Goal: Task Accomplishment & Management: Complete application form

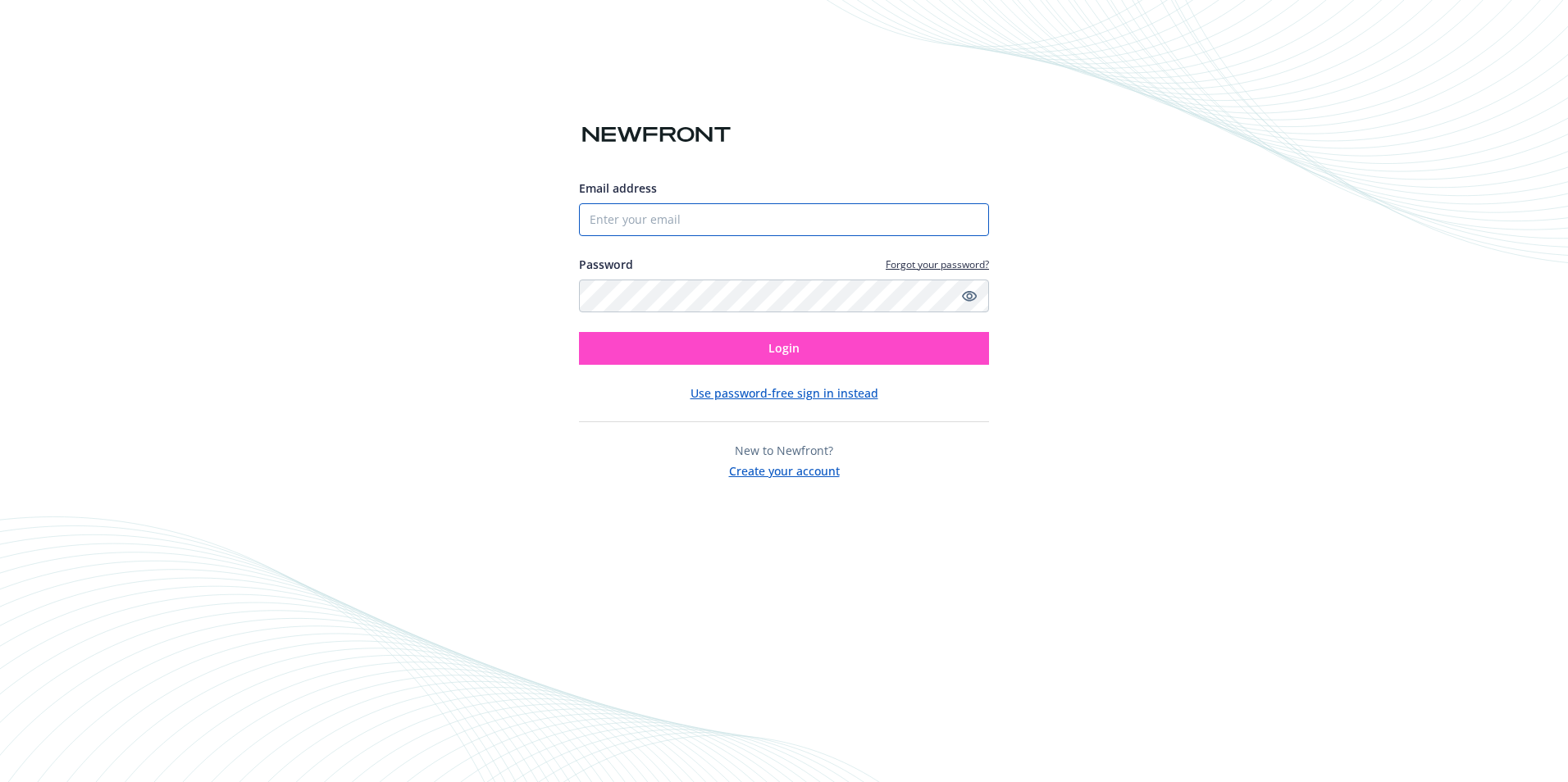
type input "[PERSON_NAME][EMAIL_ADDRESS][DOMAIN_NAME]"
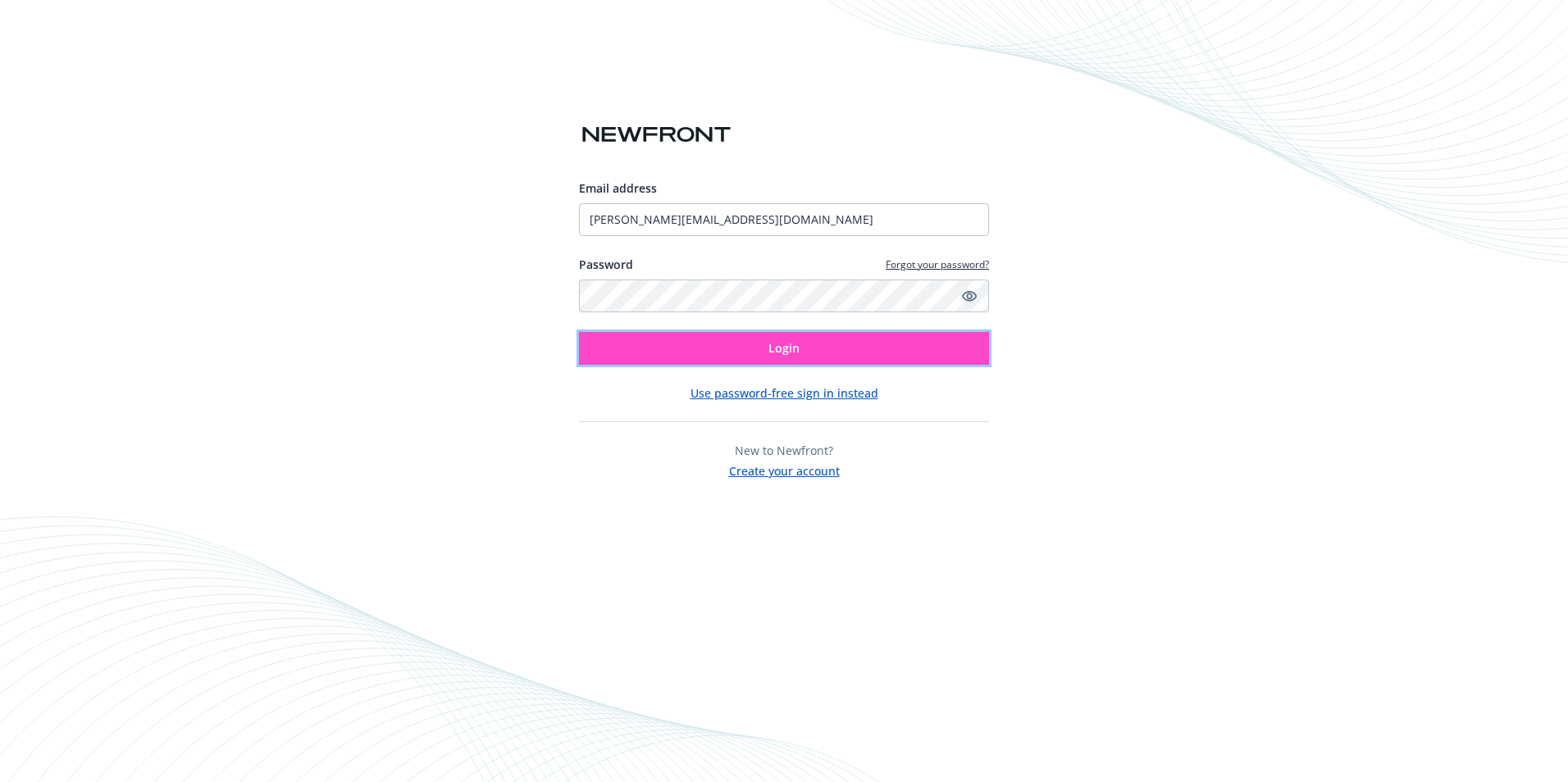
click at [743, 332] on button "Login" at bounding box center [784, 348] width 410 height 32
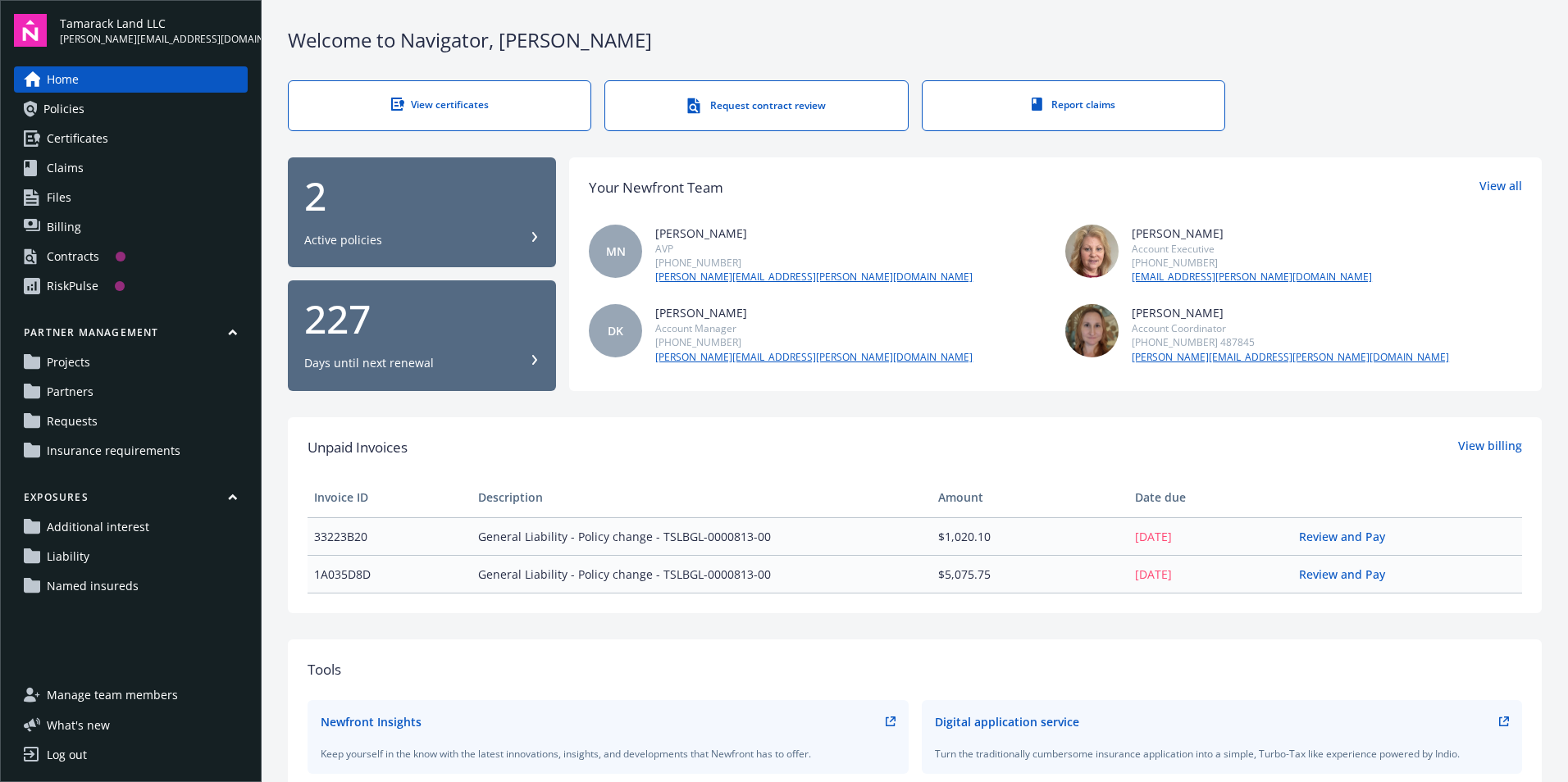
click at [155, 371] on link "Projects" at bounding box center [131, 362] width 234 height 26
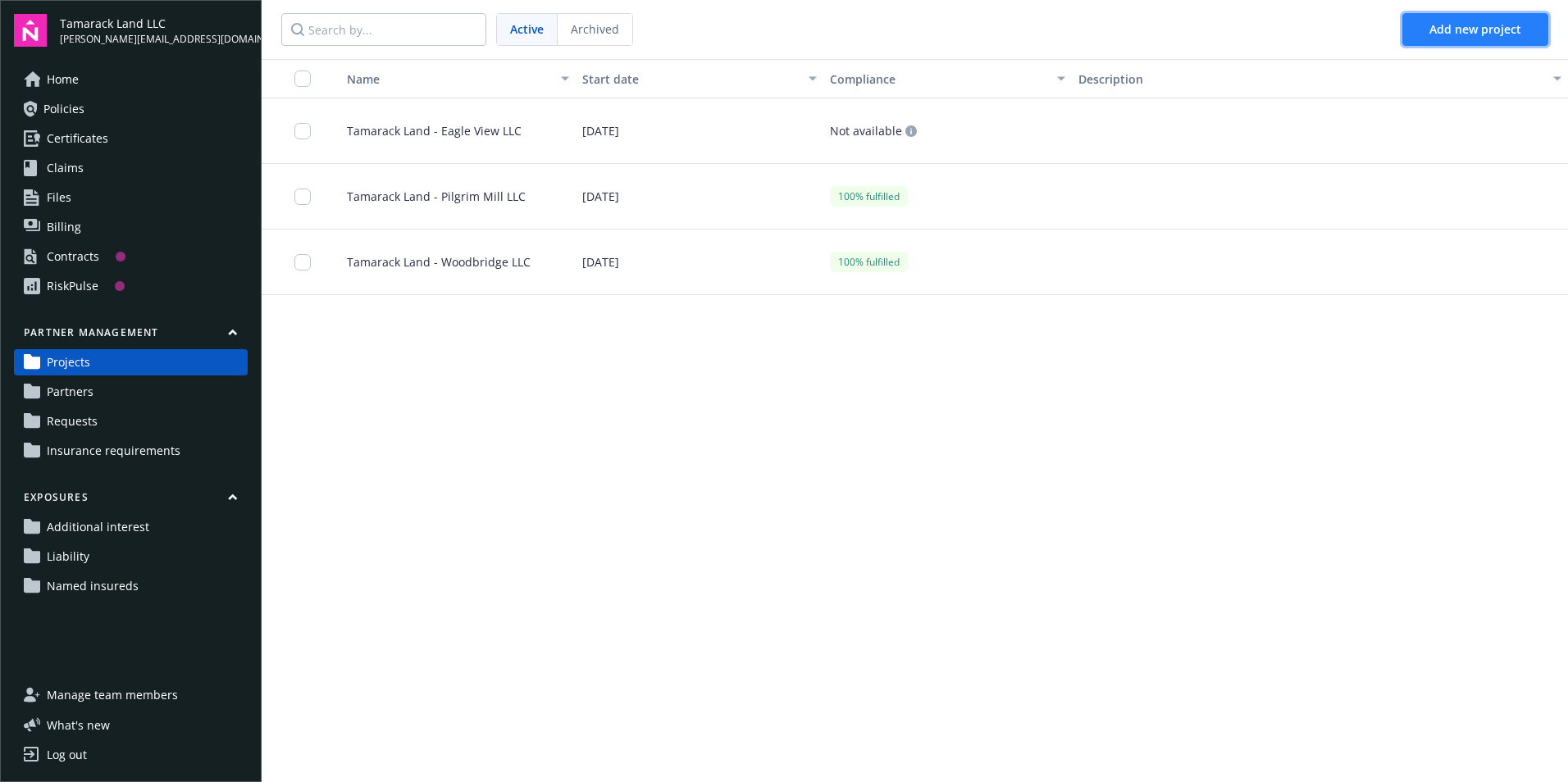
click at [1483, 30] on span "Add new project" at bounding box center [1476, 29] width 92 height 15
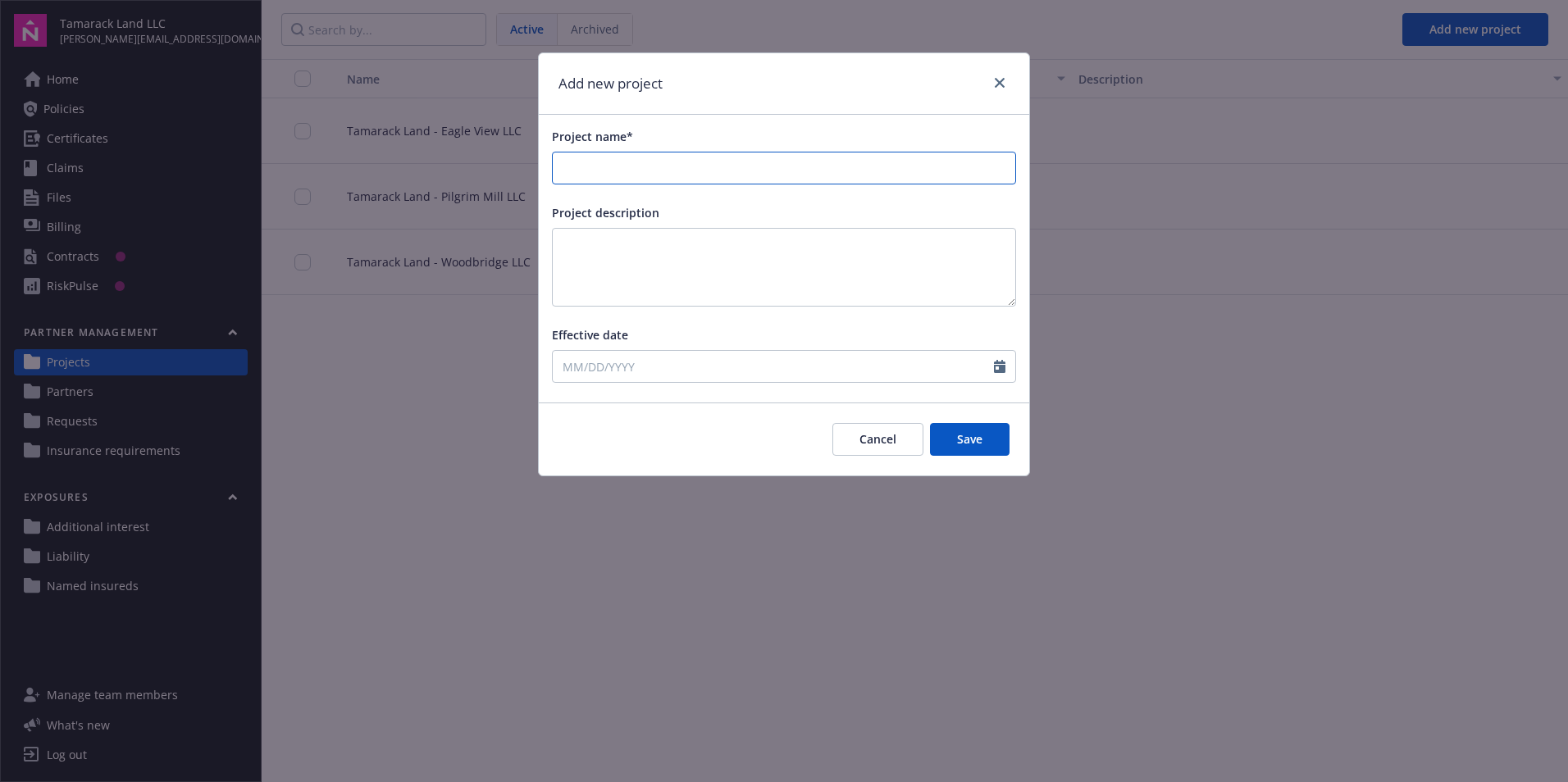
click at [610, 159] on input "Project name*" at bounding box center [784, 168] width 463 height 31
type input "A"
type input "Tamarack Land - Aston Bluffs LLC"
select select "9"
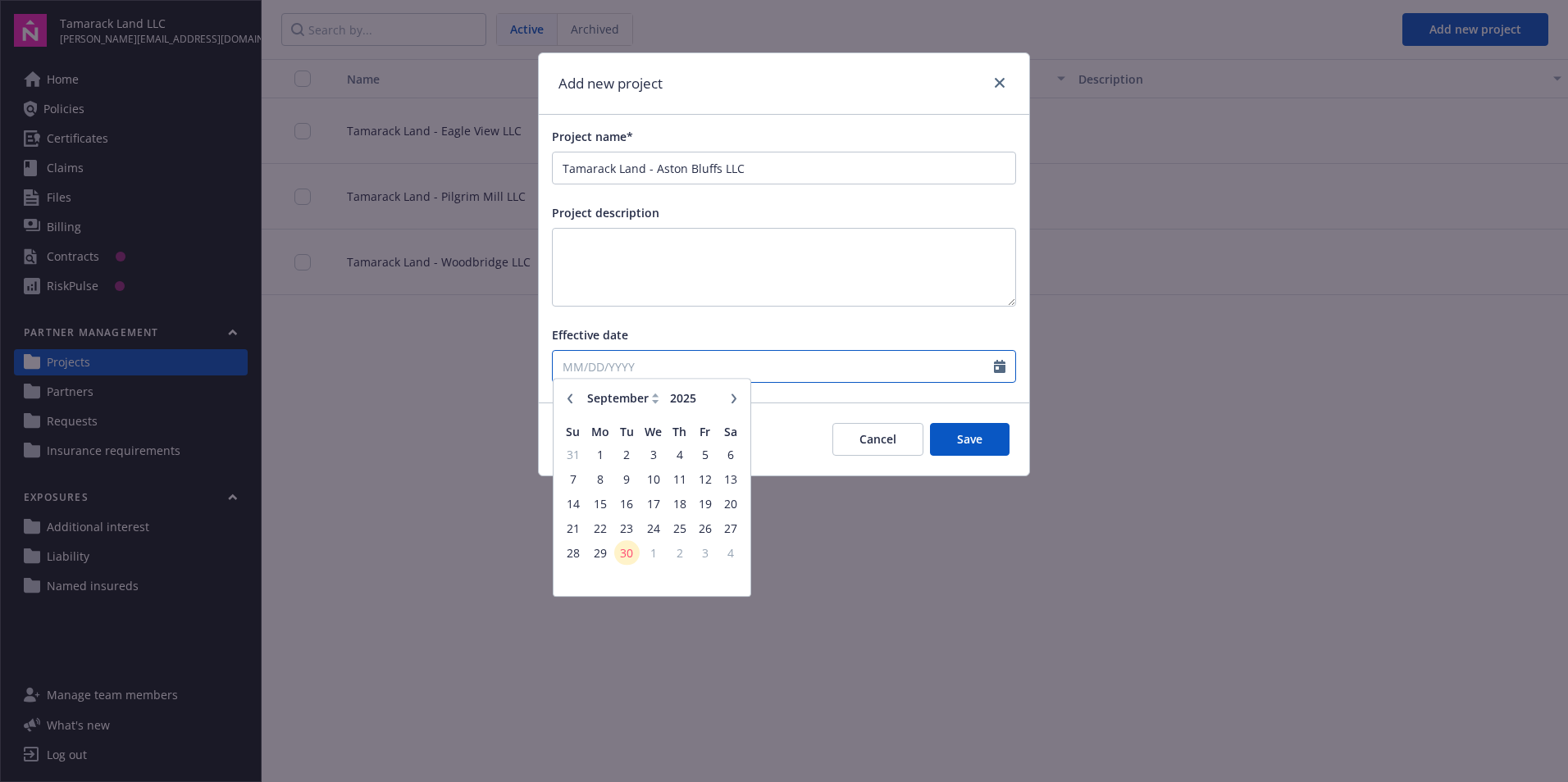
click at [664, 365] on input "Effective date" at bounding box center [773, 366] width 442 height 31
click at [634, 563] on span "30" at bounding box center [627, 560] width 22 height 20
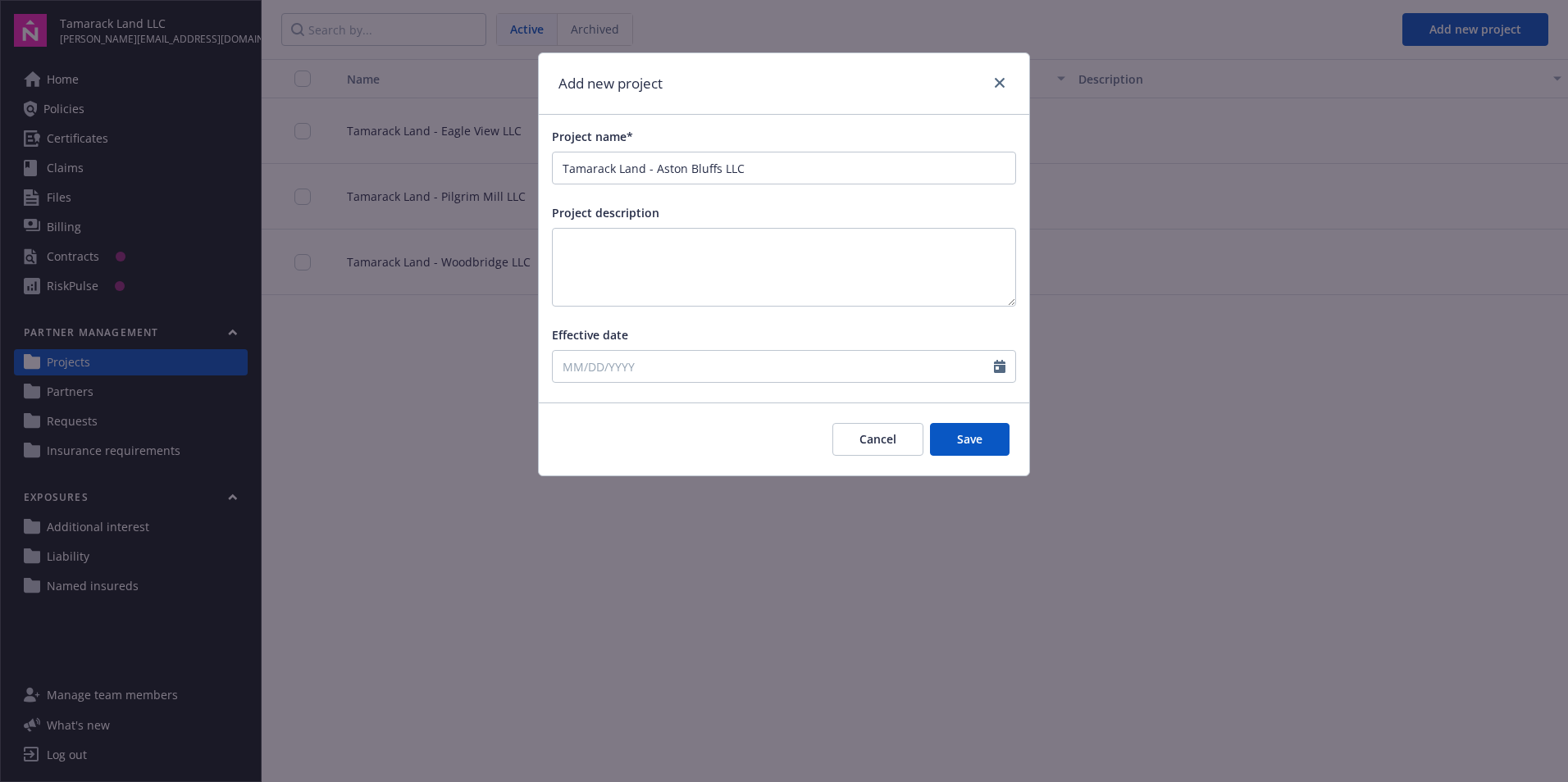
type input "09/30/2025"
click at [959, 445] on button "Save" at bounding box center [969, 439] width 79 height 32
